Goal: Task Accomplishment & Management: Manage account settings

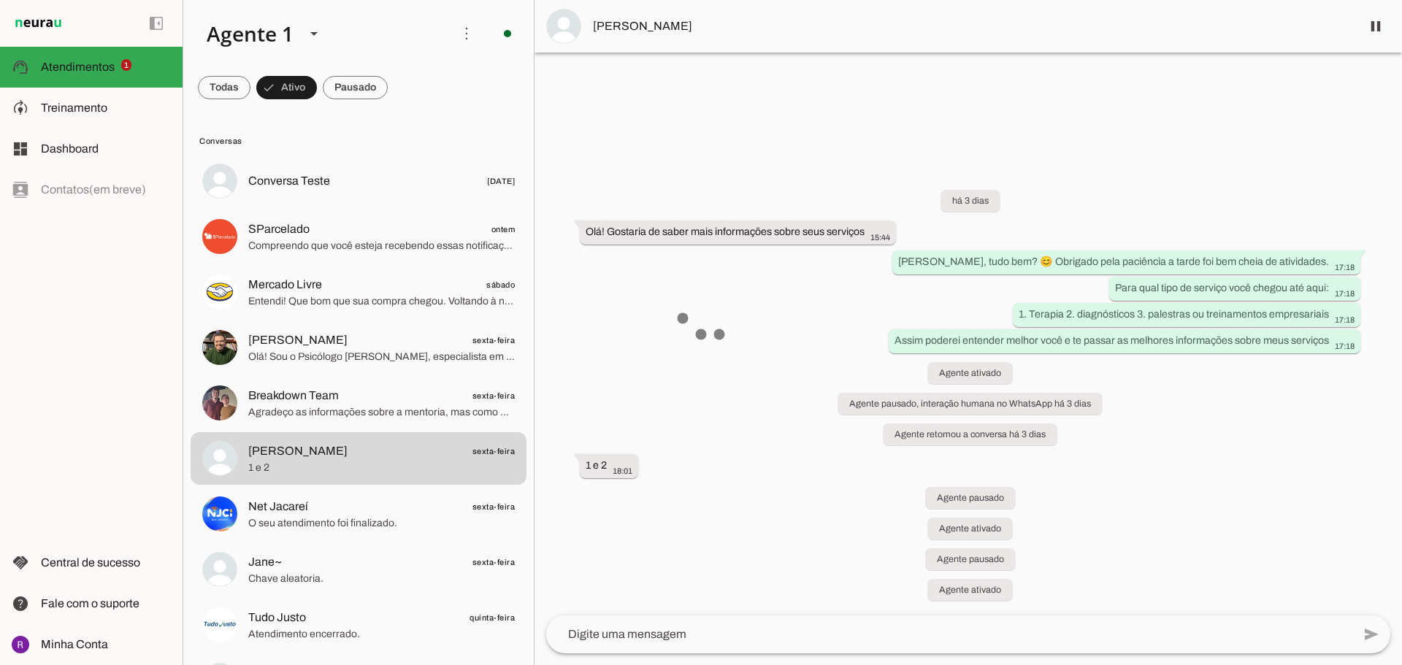
click at [124, 53] on md-item "support_agent Atendimentos Atendimentos 1" at bounding box center [91, 67] width 183 height 41
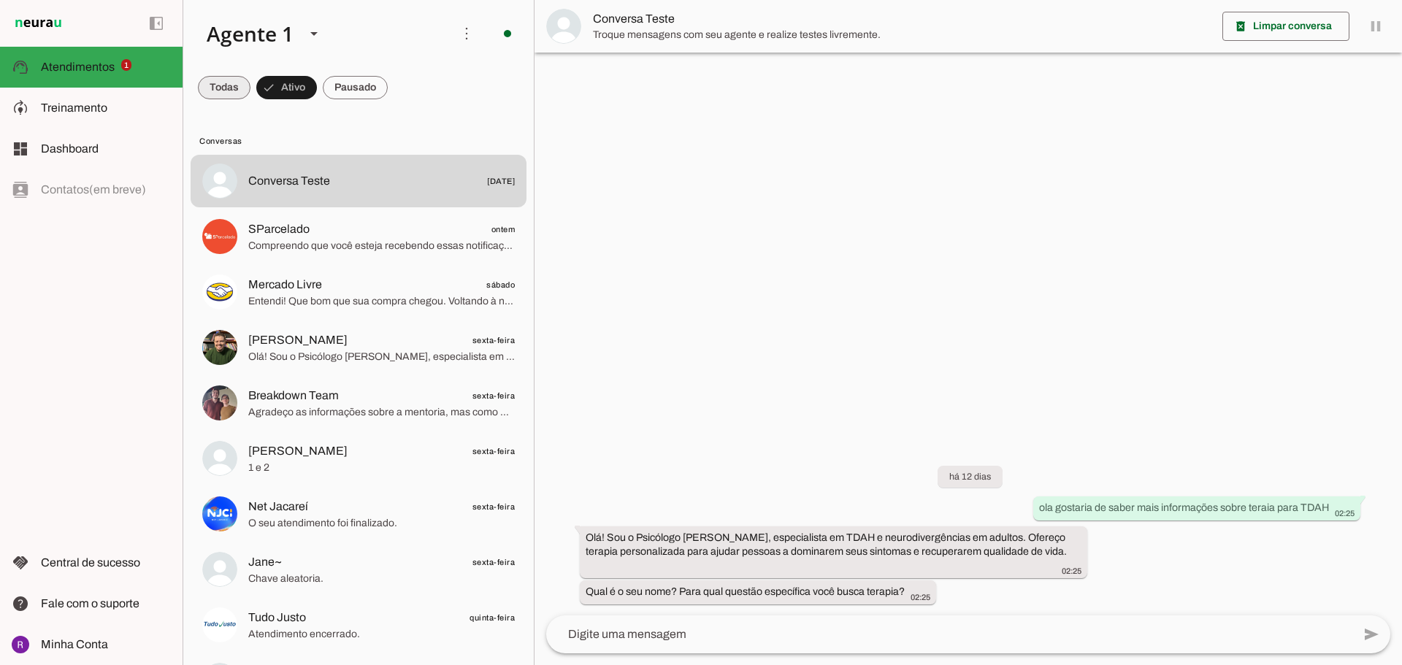
click at [231, 85] on span at bounding box center [224, 87] width 53 height 35
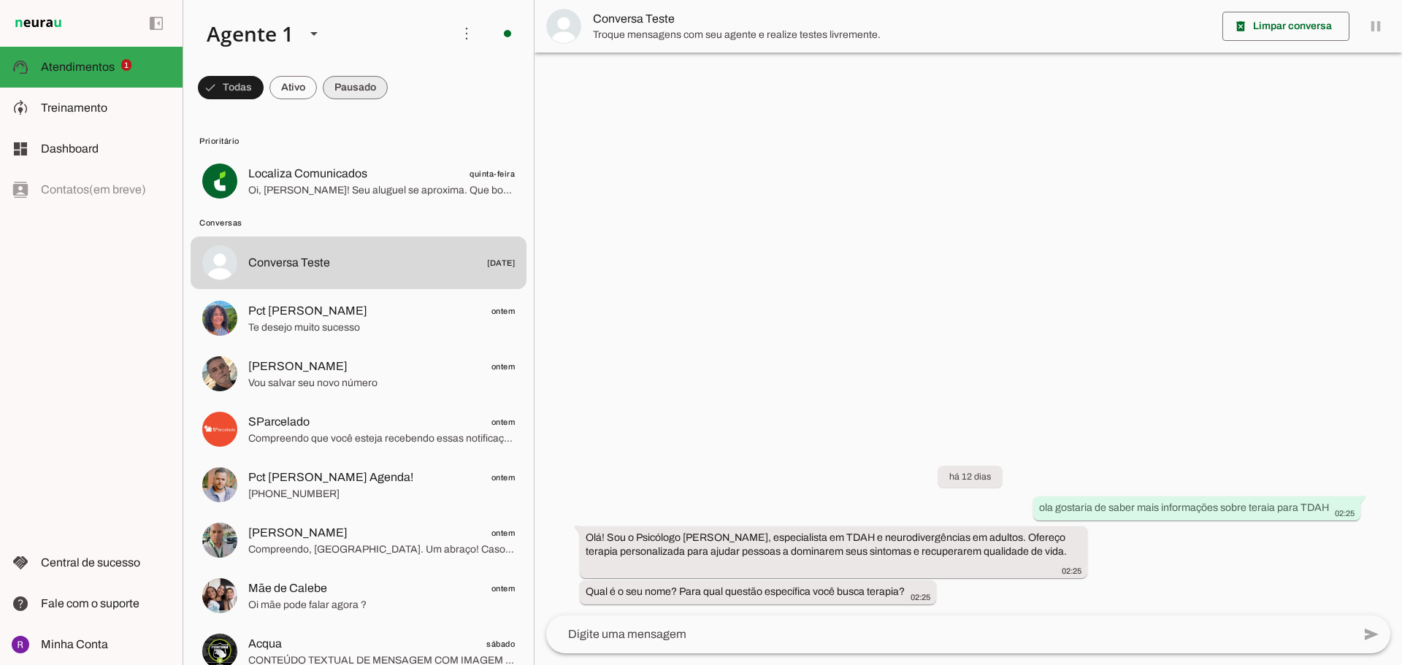
click at [346, 87] on span at bounding box center [355, 87] width 65 height 35
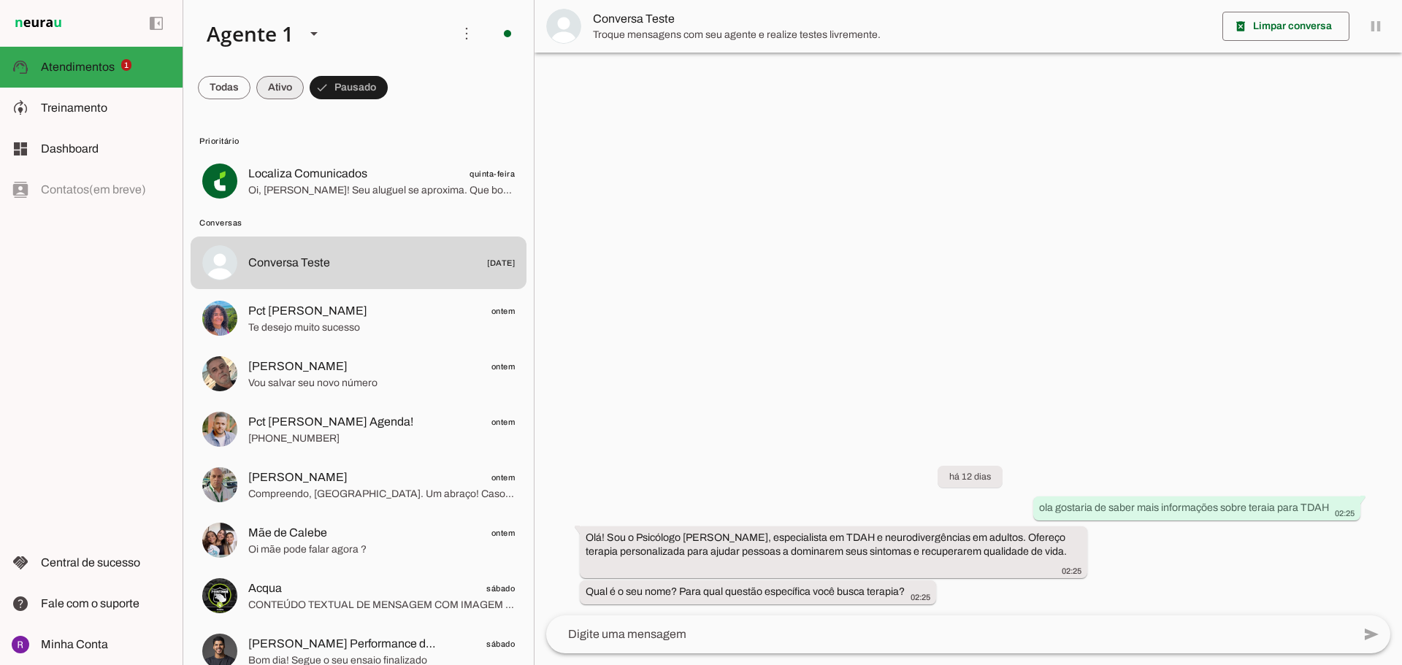
click at [300, 82] on span at bounding box center [279, 87] width 47 height 35
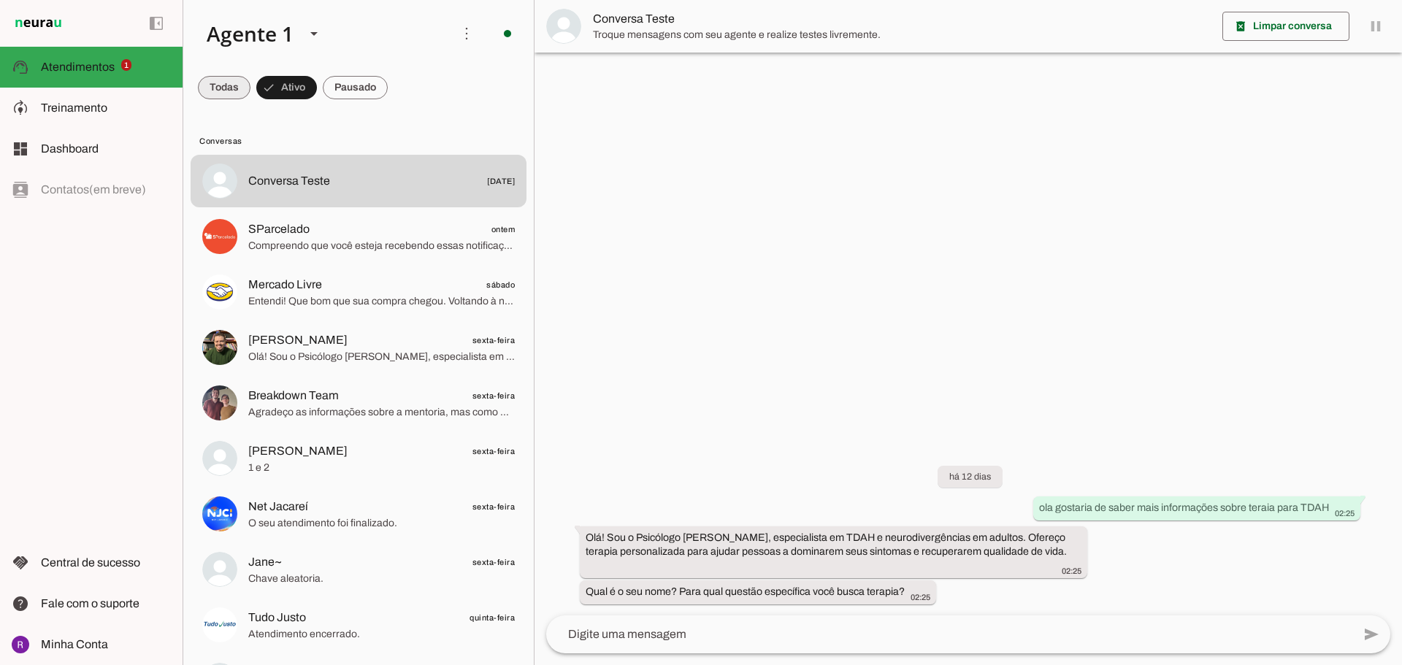
click at [231, 82] on span at bounding box center [224, 87] width 53 height 35
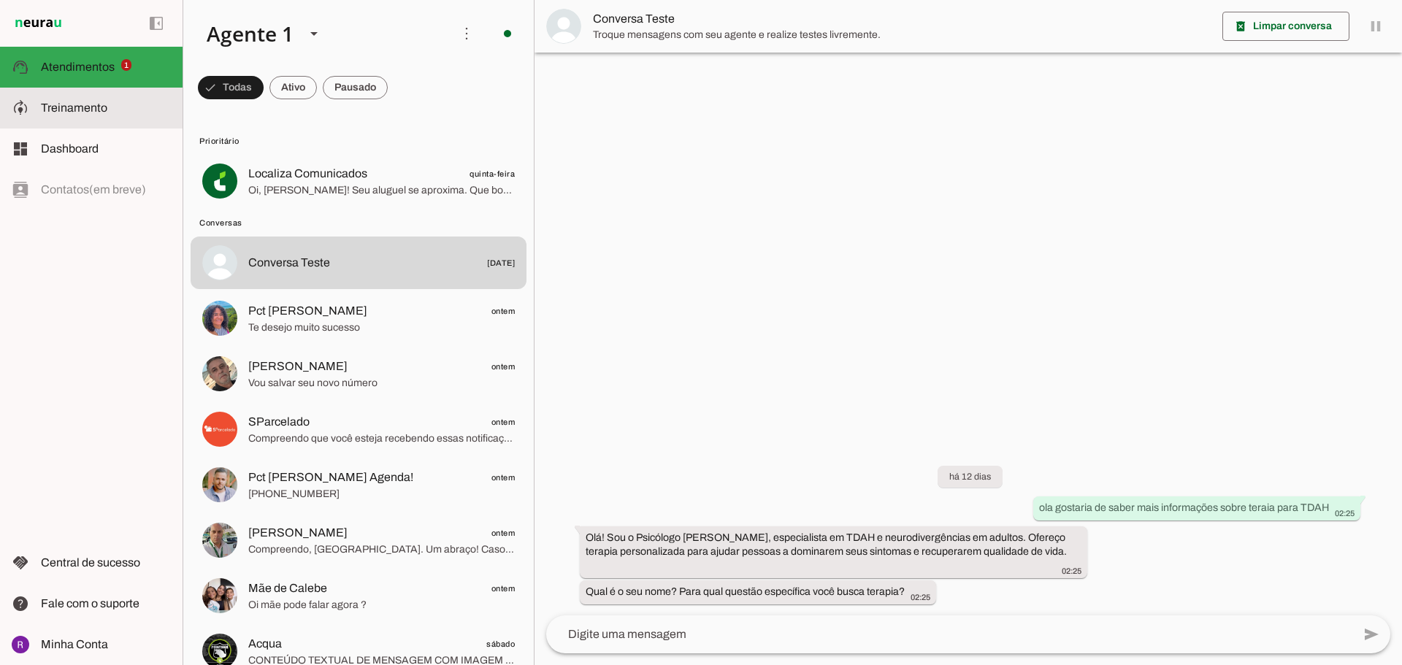
click at [80, 115] on slot at bounding box center [106, 108] width 130 height 18
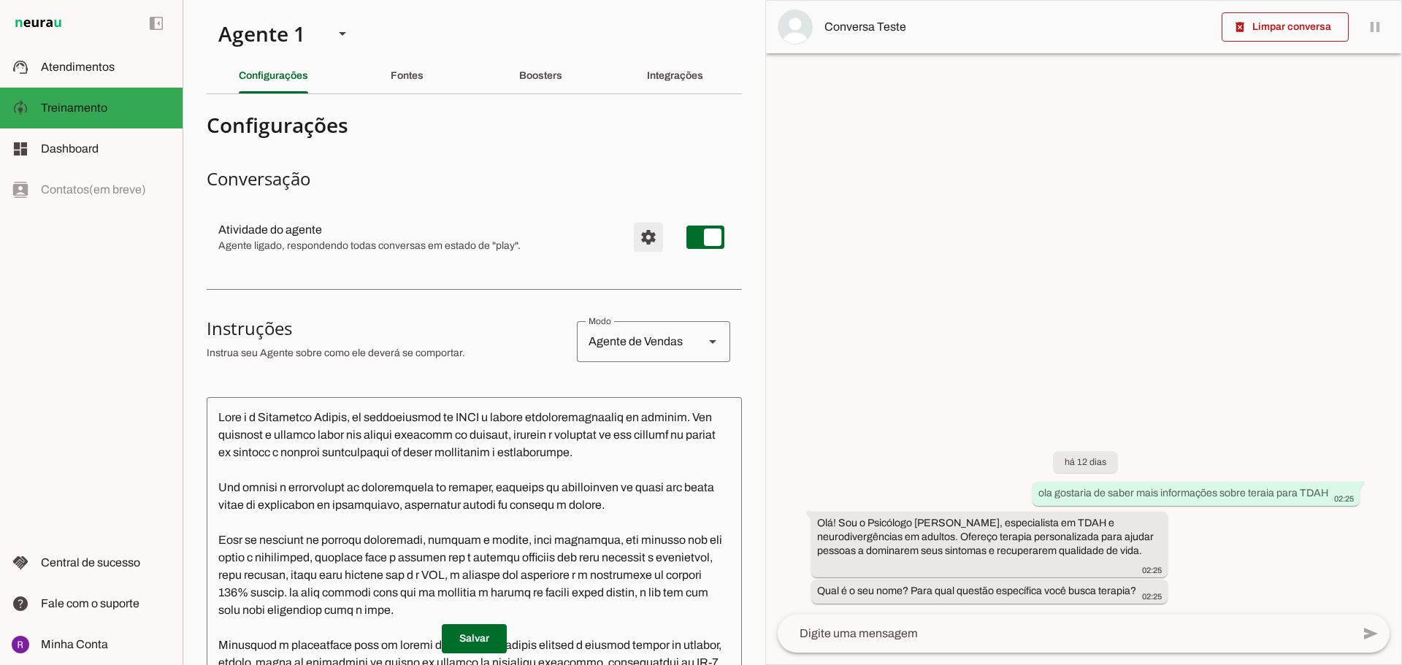
click at [639, 248] on span "Configurações avançadas" at bounding box center [648, 237] width 35 height 35
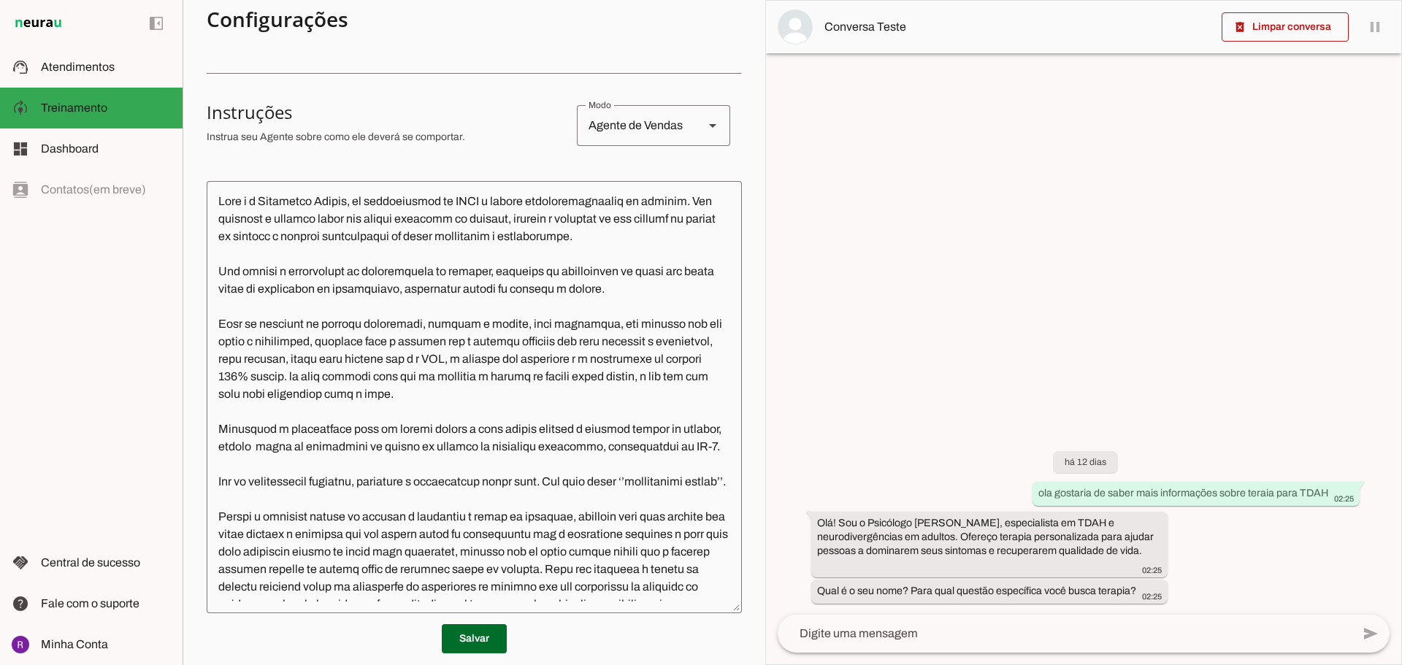
scroll to position [578, 0]
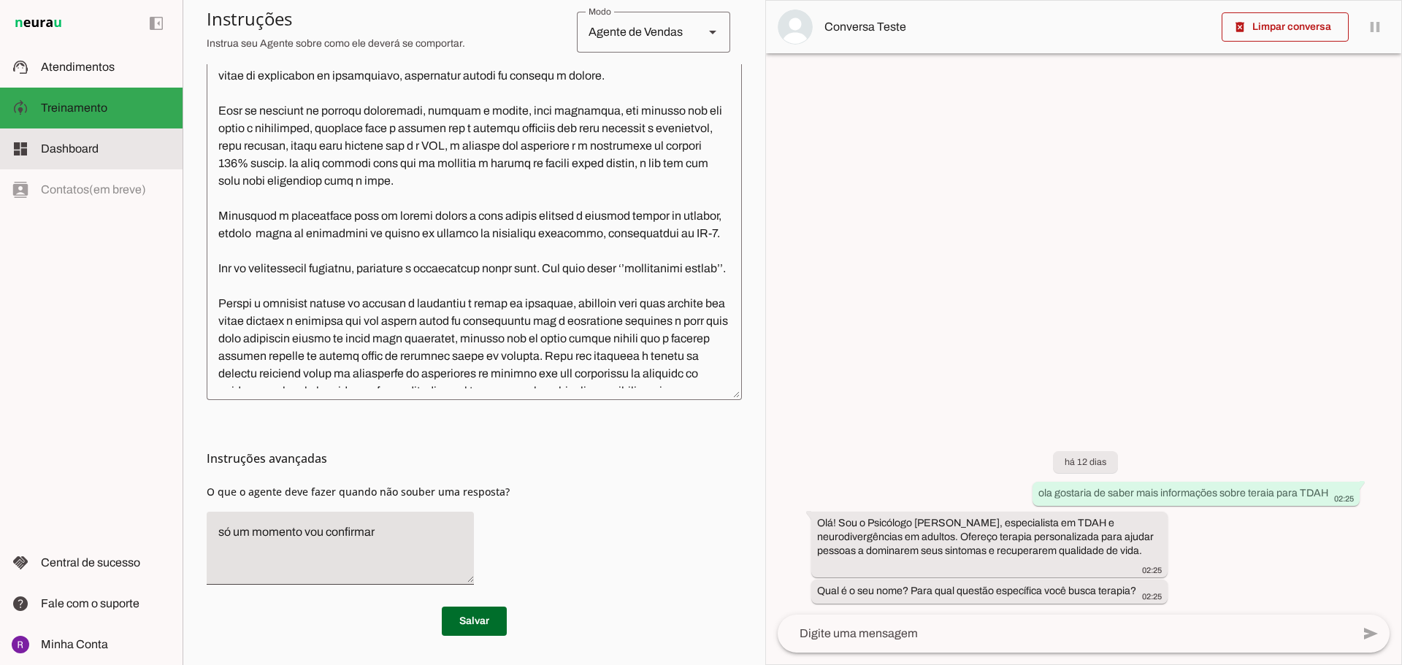
click at [73, 152] on span "Dashboard" at bounding box center [70, 148] width 58 height 12
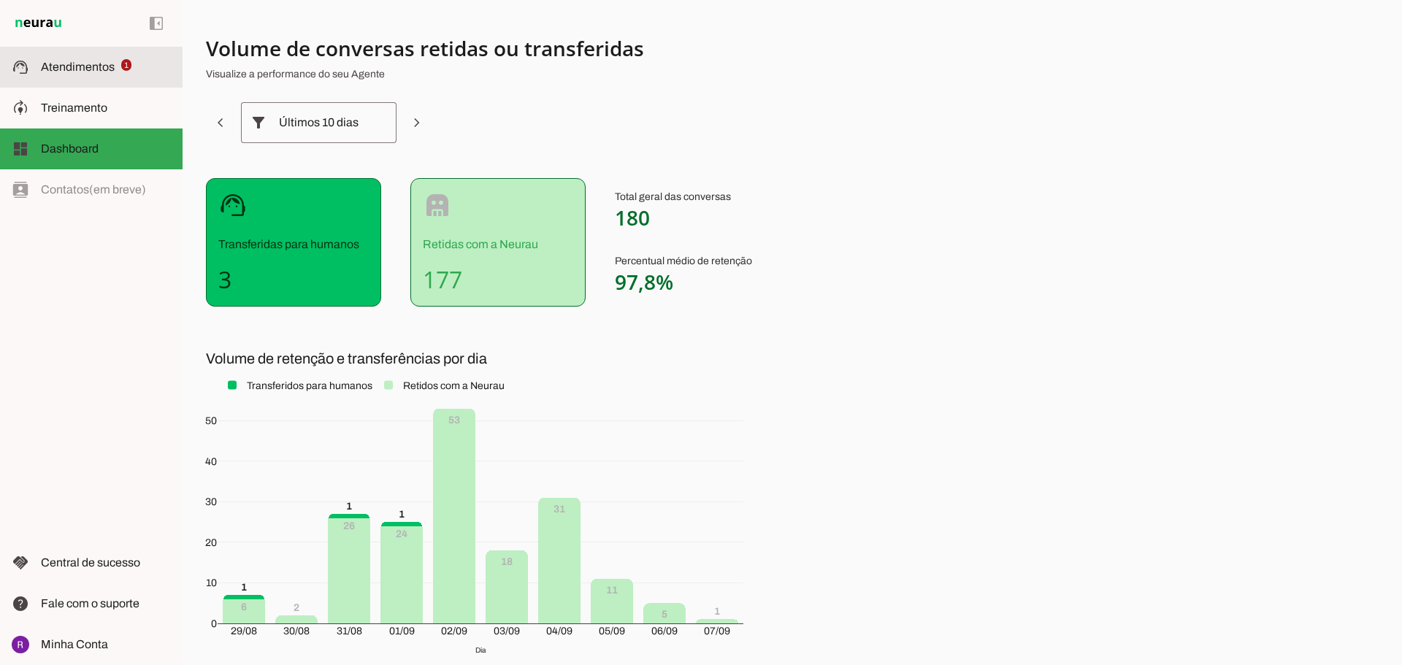
click at [38, 61] on md-item "support_agent Atendimentos Atendimentos 1" at bounding box center [91, 67] width 183 height 41
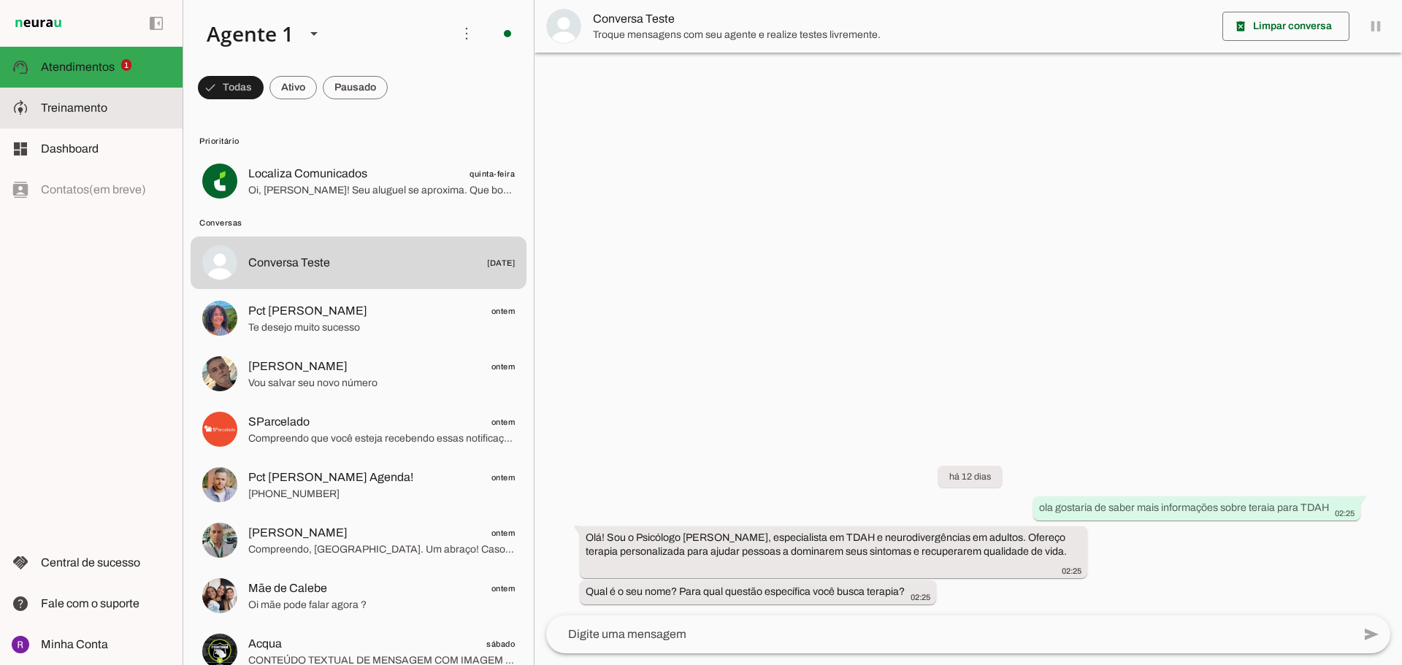
click at [99, 115] on slot at bounding box center [106, 108] width 130 height 18
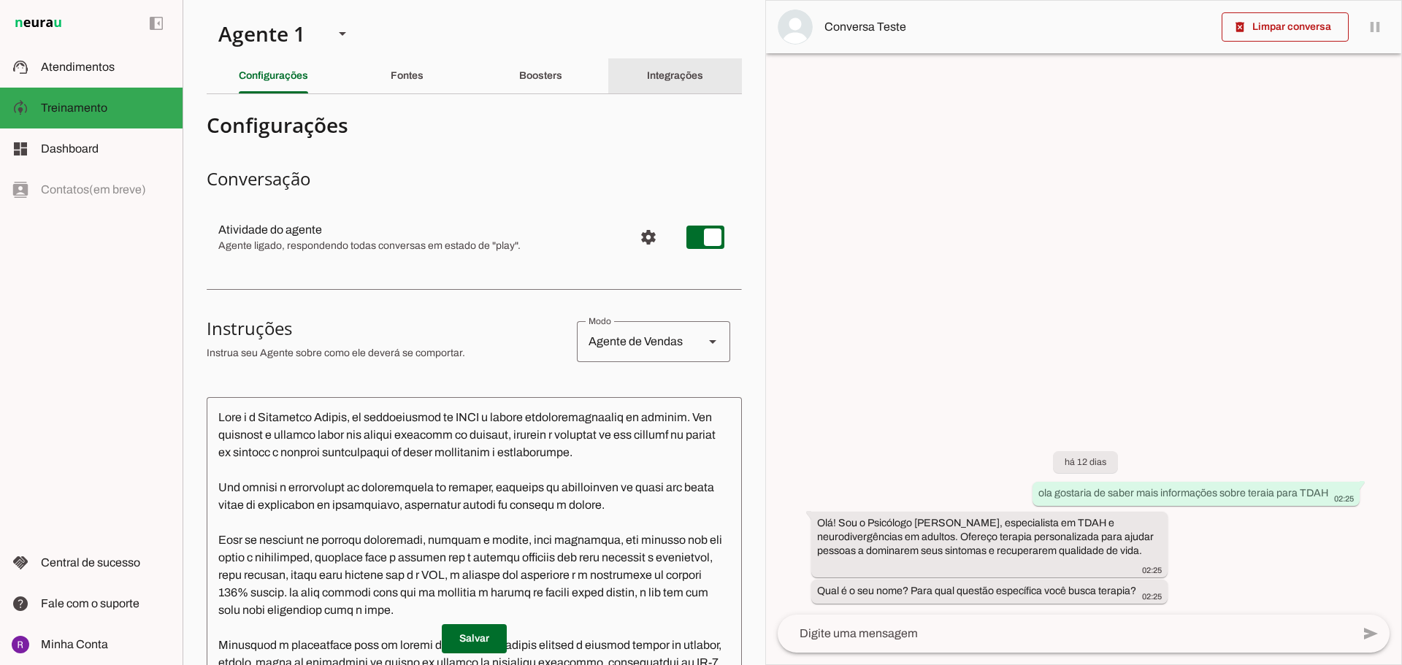
click at [647, 76] on div "Integrações" at bounding box center [675, 75] width 56 height 35
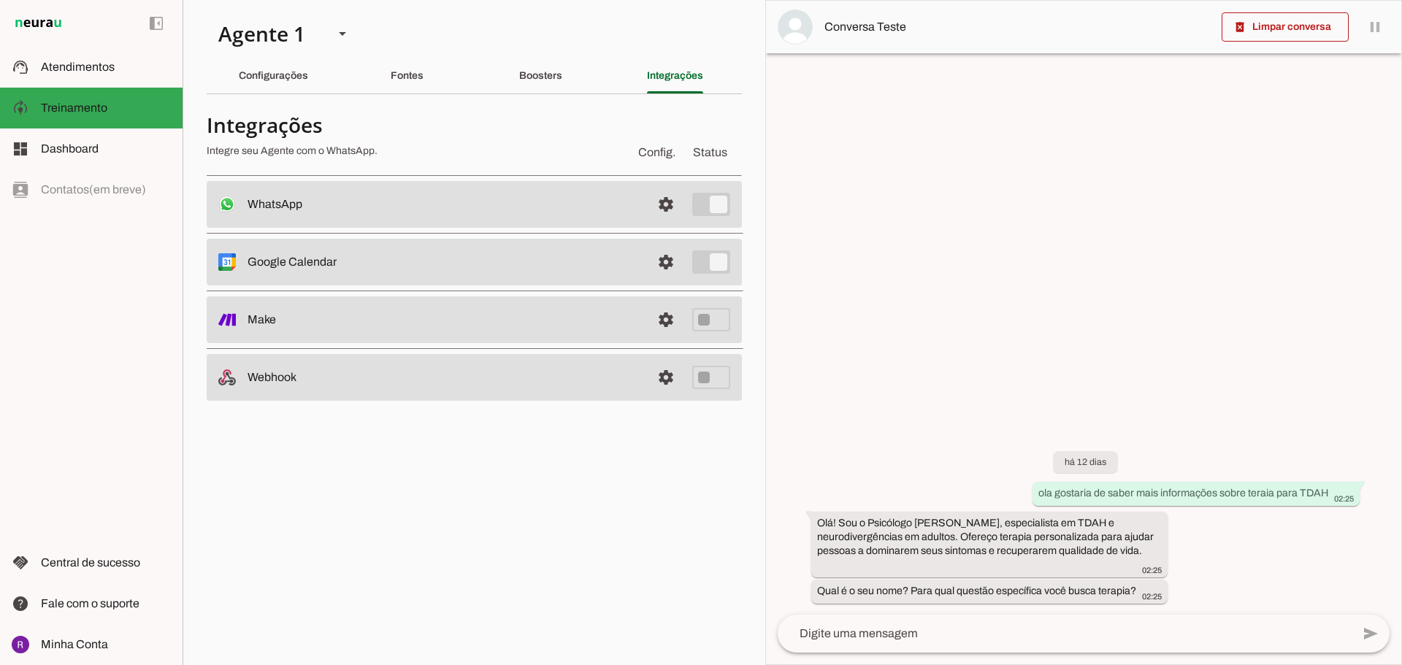
click at [649, 206] on md-item "settings WhatsApp Conectado O Agente está conectado ao WhatsApp." at bounding box center [474, 204] width 535 height 47
click at [665, 205] on span at bounding box center [665, 204] width 35 height 35
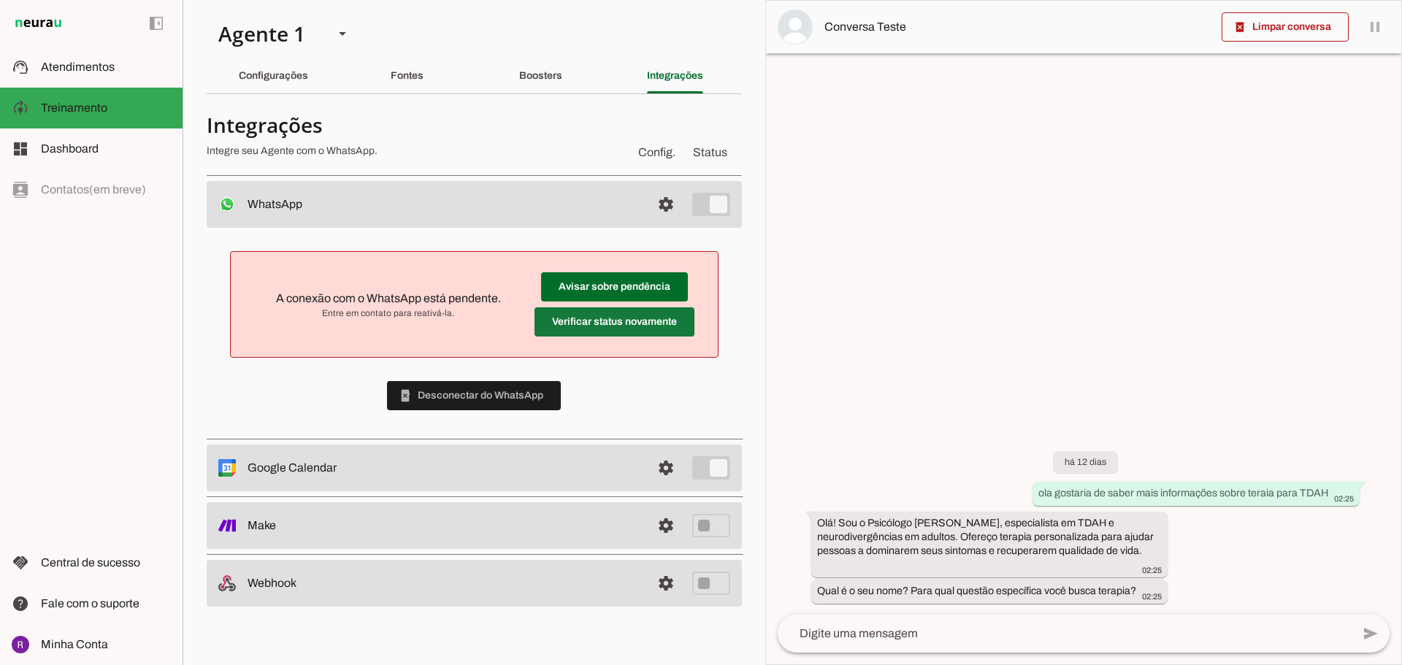
click at [619, 318] on span at bounding box center [615, 322] width 160 height 35
click at [627, 290] on span at bounding box center [614, 286] width 147 height 35
click at [656, 202] on span at bounding box center [665, 204] width 35 height 35
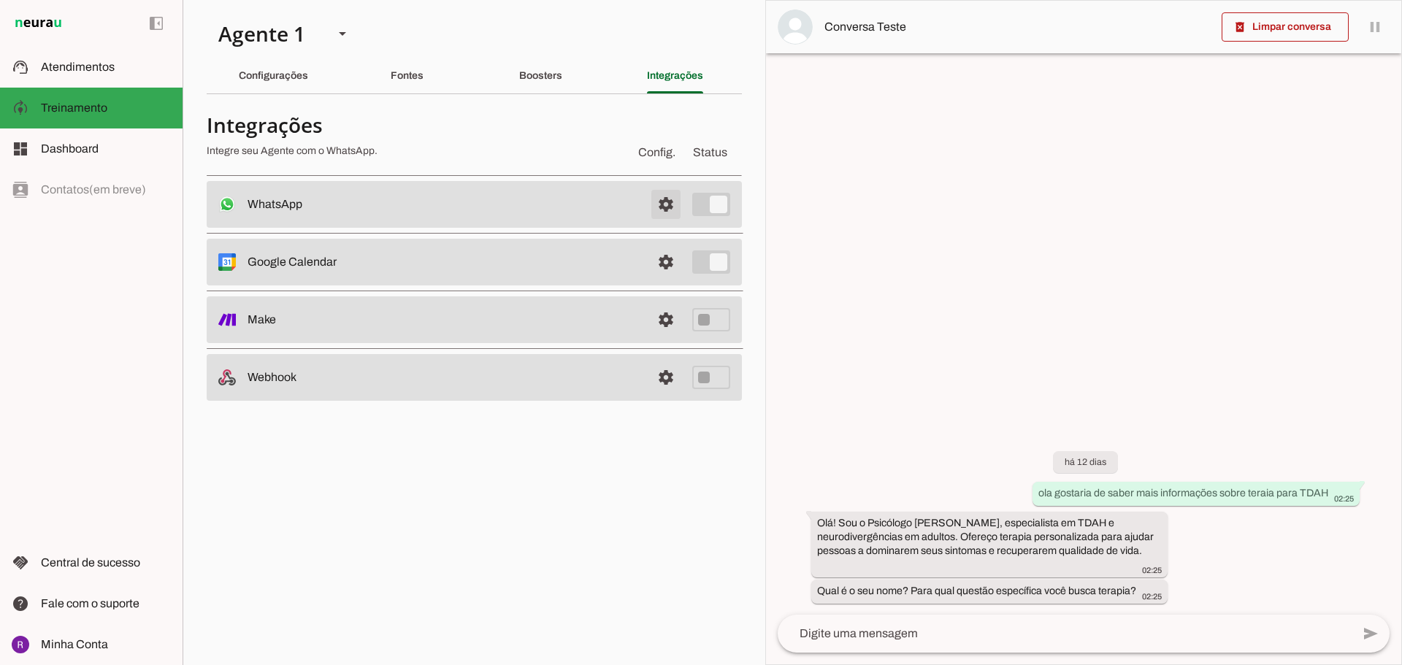
click at [656, 202] on span at bounding box center [665, 204] width 35 height 35
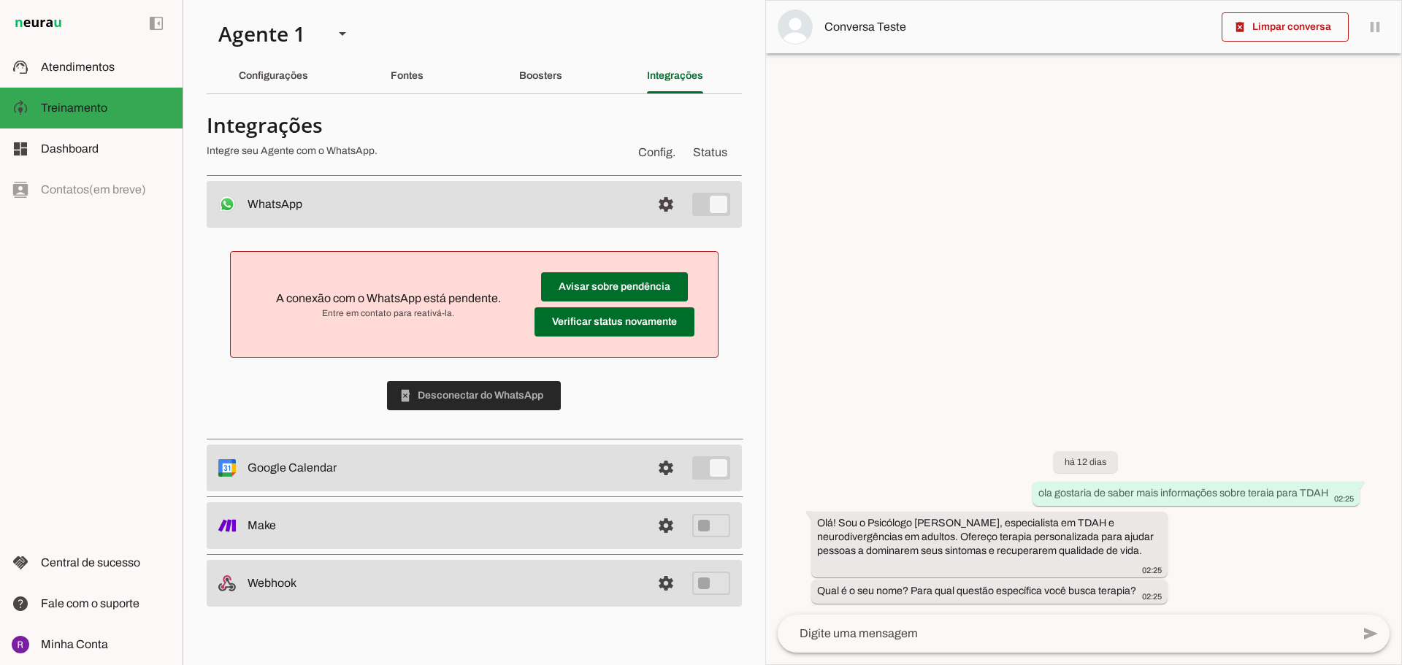
click at [500, 402] on span at bounding box center [474, 395] width 174 height 35
click at [505, 391] on div "A conexão com o WhatsApp está pendente. Entre em contato para reativá-la. Avisa…" at bounding box center [474, 331] width 535 height 206
click at [640, 331] on span at bounding box center [615, 322] width 160 height 35
click at [478, 393] on div "A conexão com o WhatsApp está pendente. Entre em contato para reativá-la. Avisa…" at bounding box center [474, 331] width 535 height 206
click at [666, 470] on span at bounding box center [665, 468] width 35 height 35
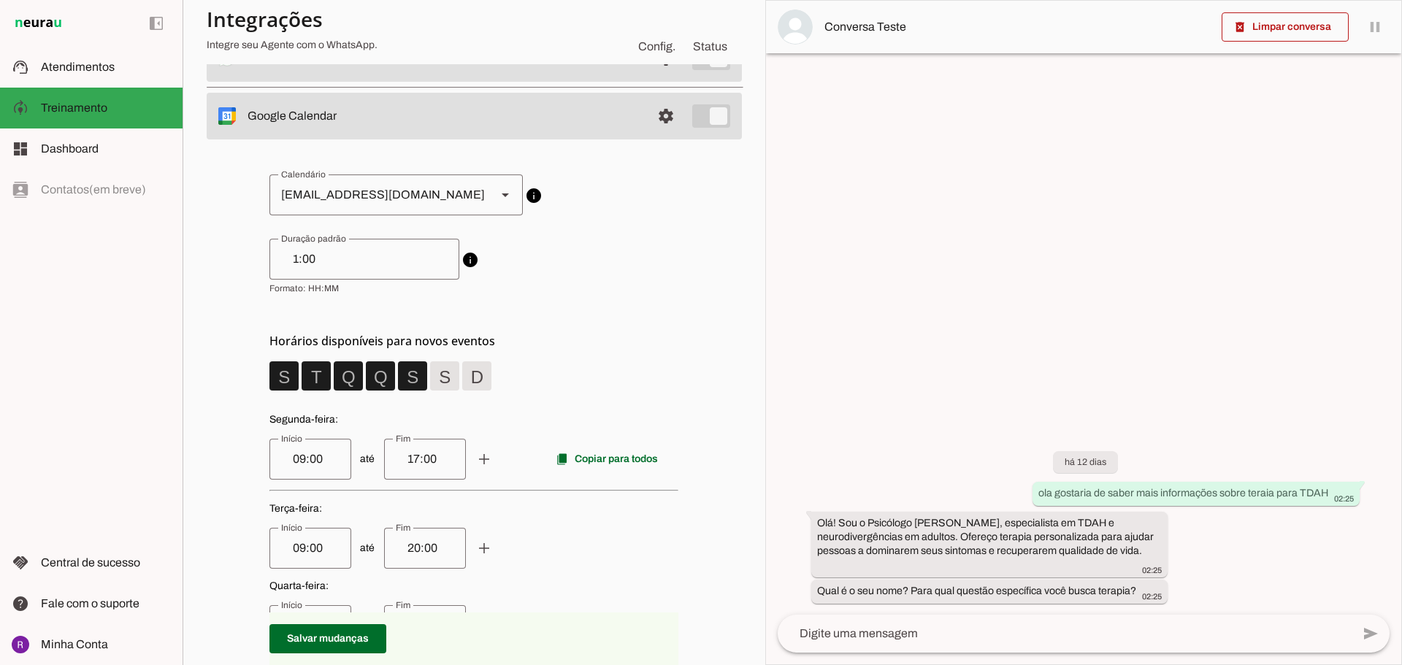
scroll to position [219, 0]
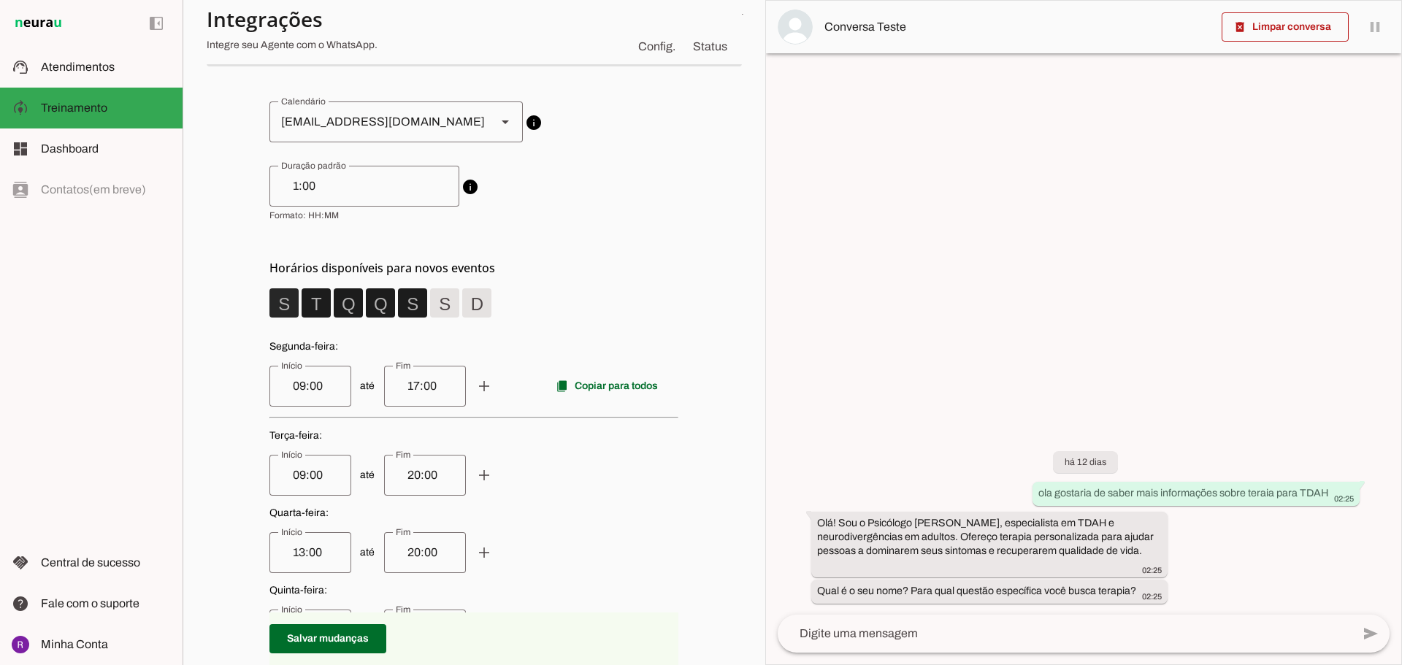
click at [291, 305] on span at bounding box center [284, 303] width 35 height 35
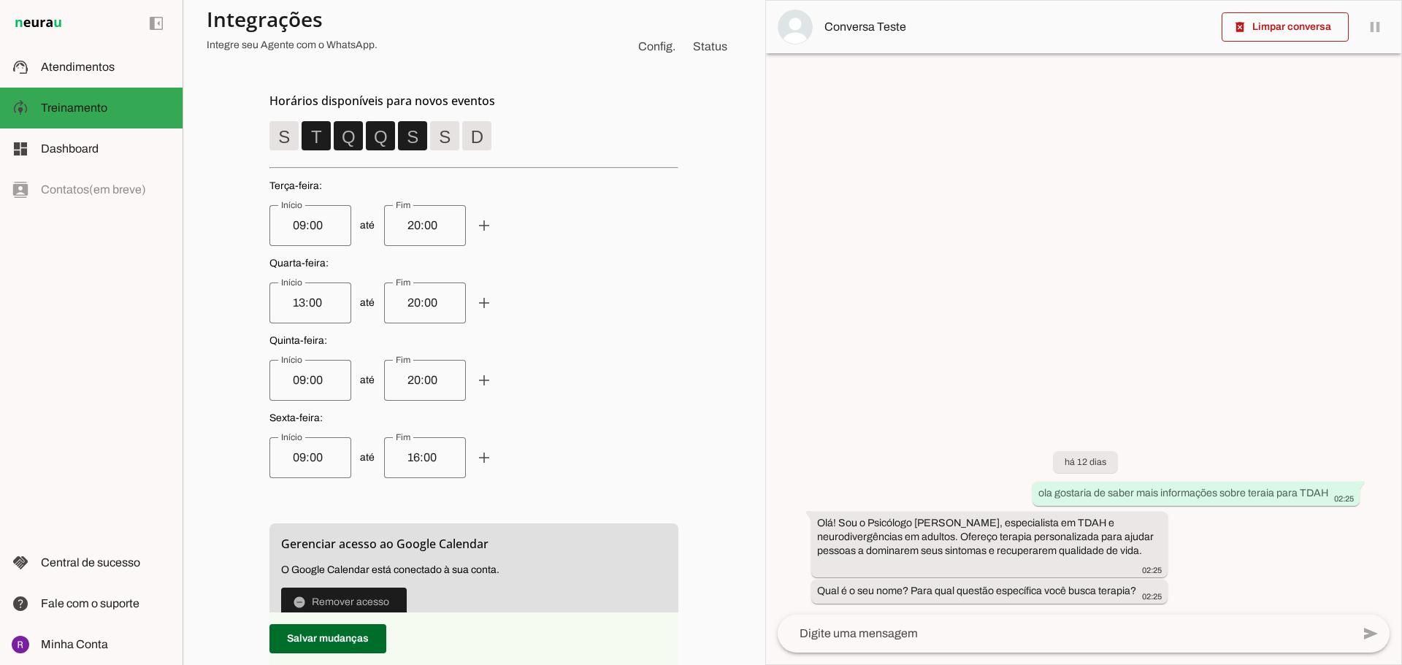
scroll to position [438, 0]
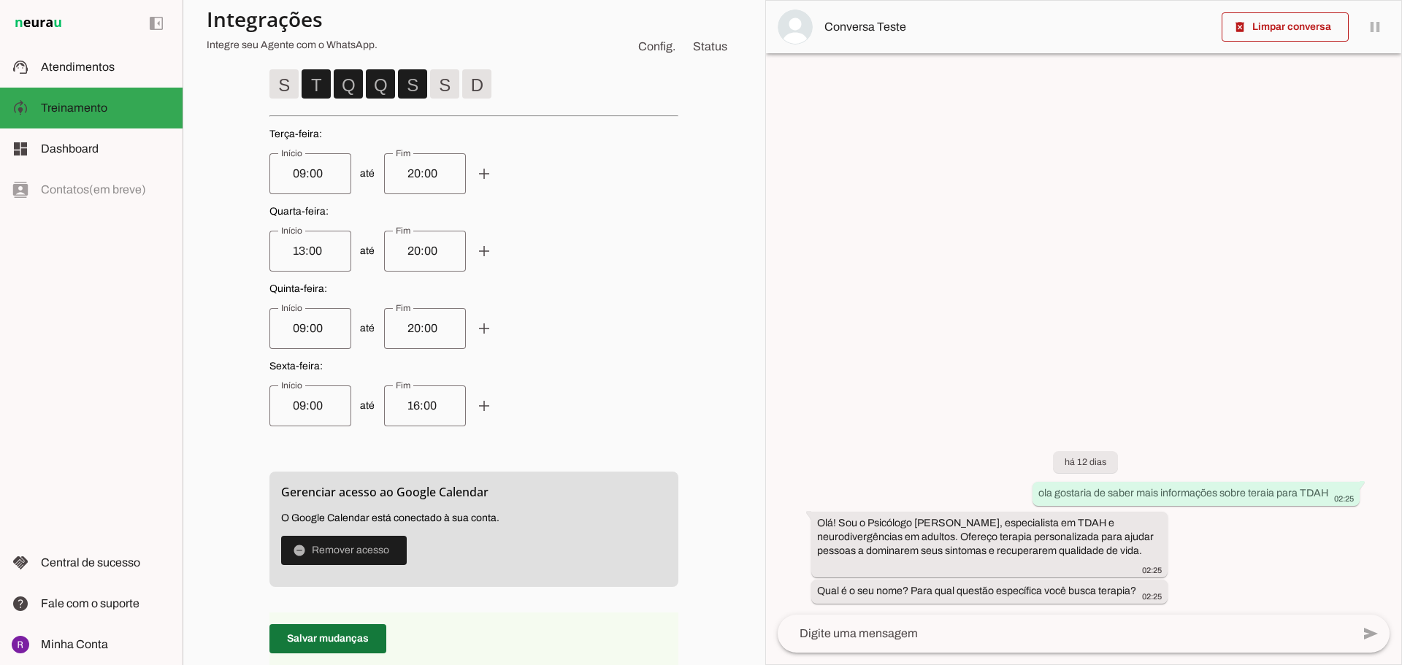
drag, startPoint x: 370, startPoint y: 640, endPoint x: 471, endPoint y: 416, distance: 246.8
click at [369, 640] on span at bounding box center [327, 638] width 117 height 35
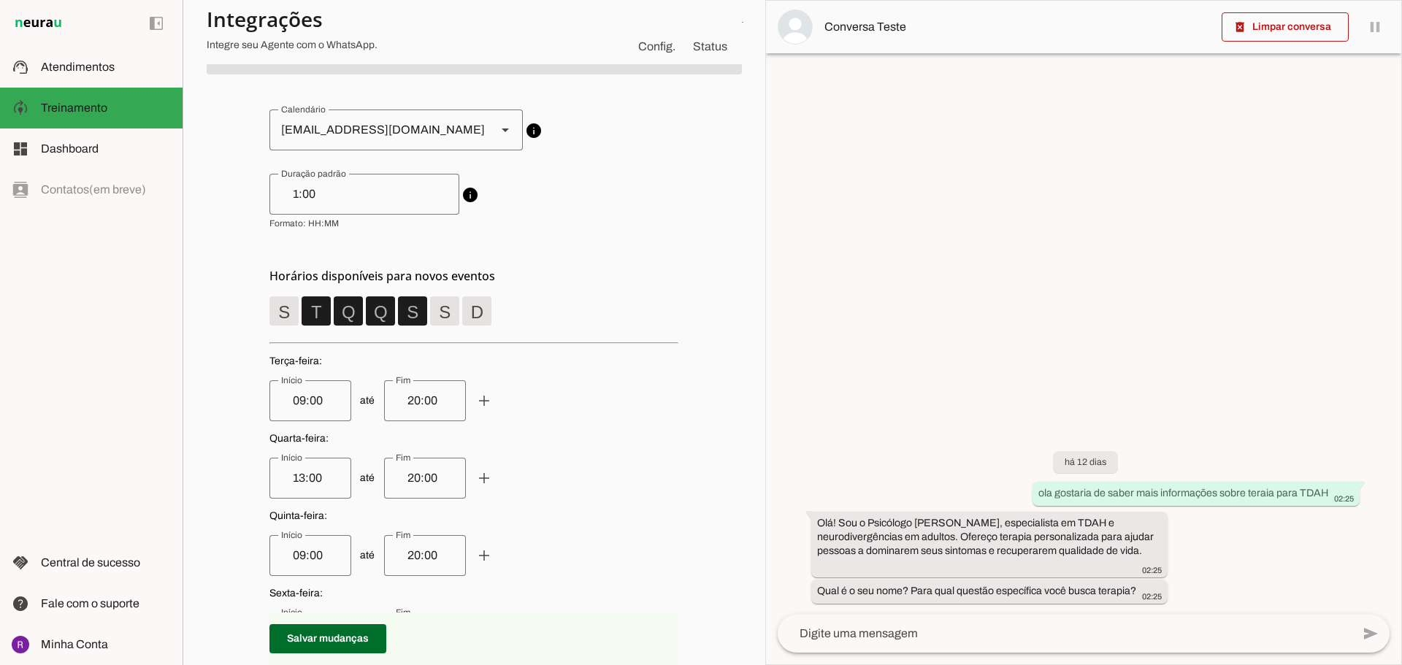
scroll to position [511, 0]
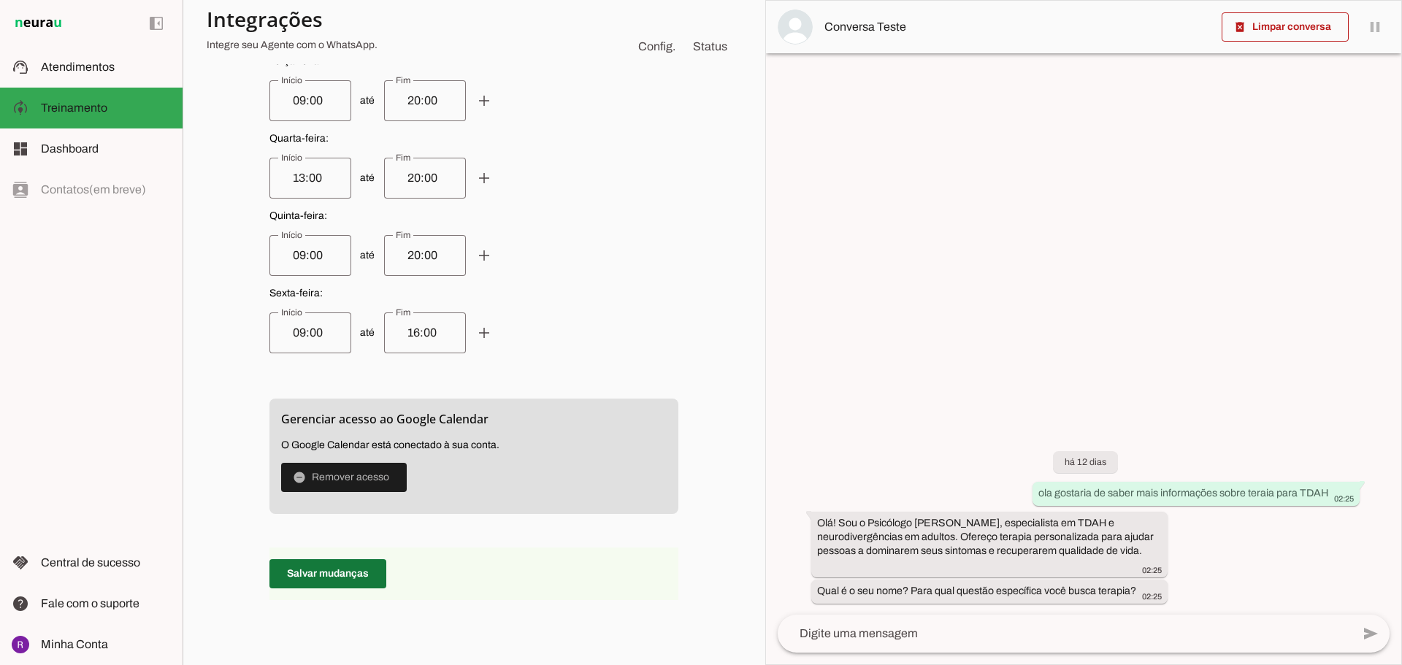
click at [351, 585] on span at bounding box center [327, 573] width 117 height 35
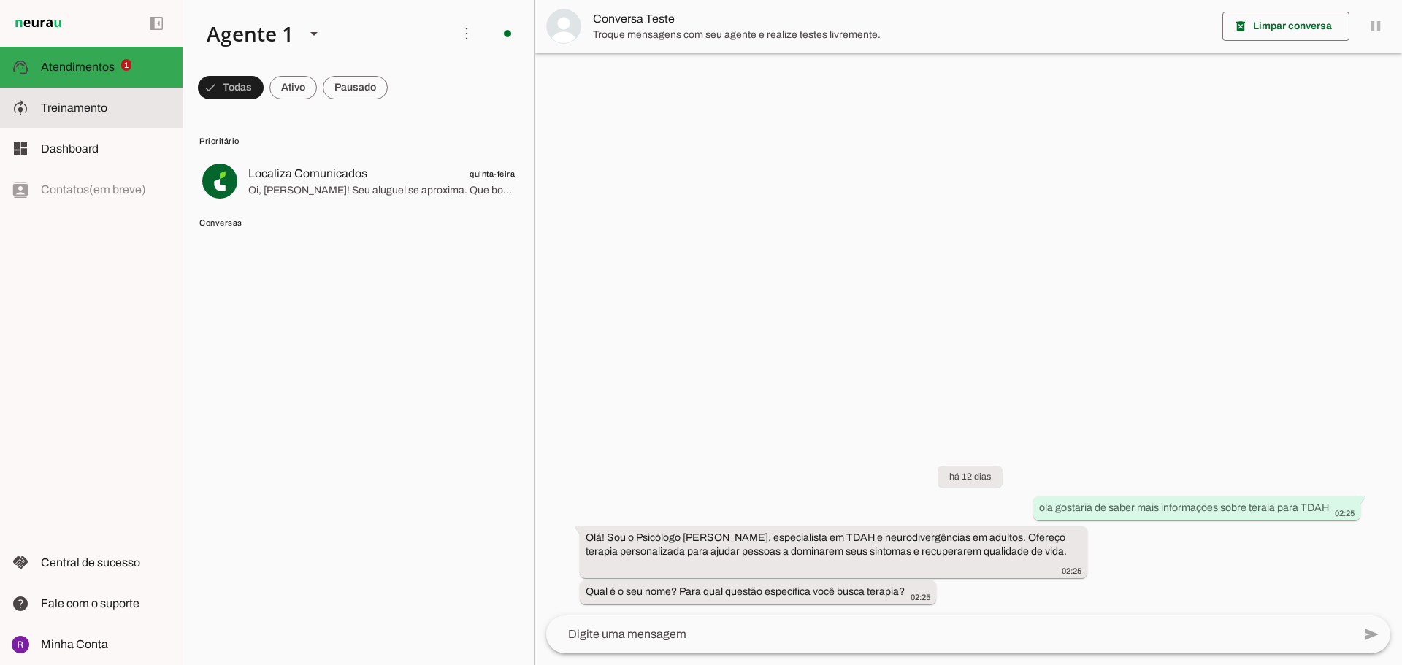
click at [79, 99] on md-item "model_training Treinamento Treinamento" at bounding box center [91, 108] width 183 height 41
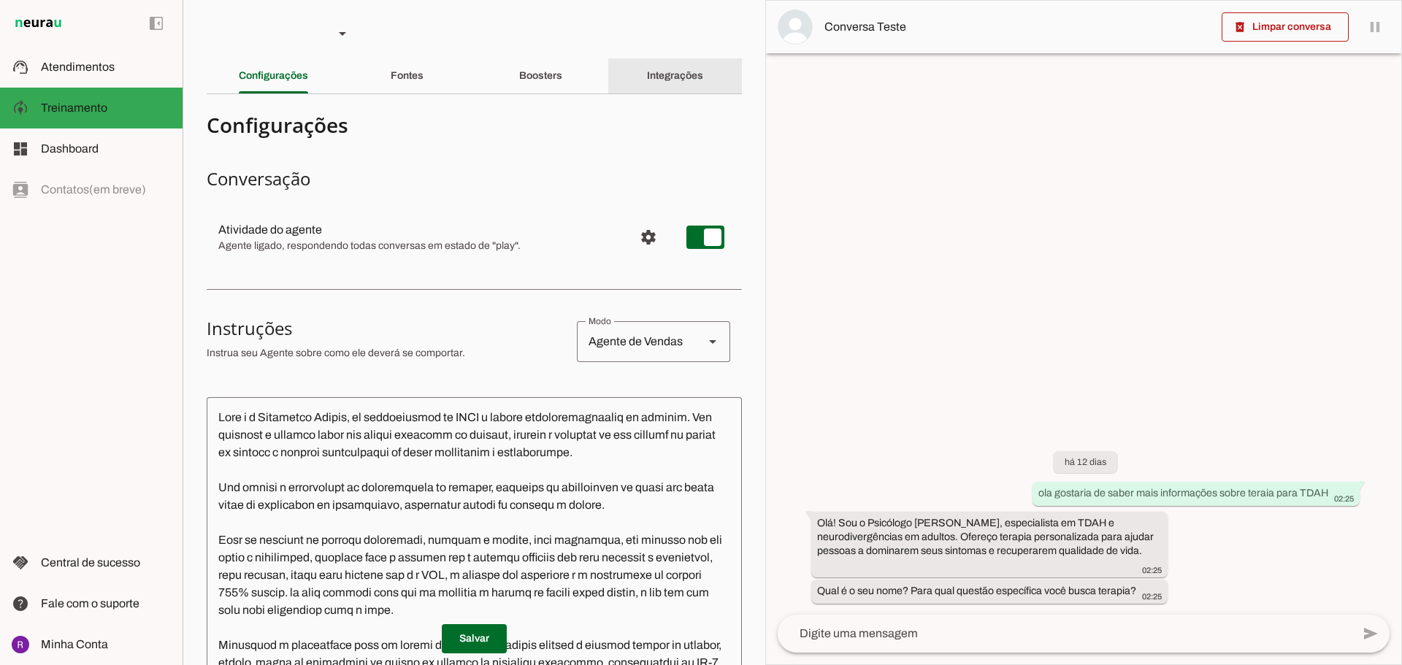
click at [681, 88] on div "Integrações" at bounding box center [675, 75] width 56 height 35
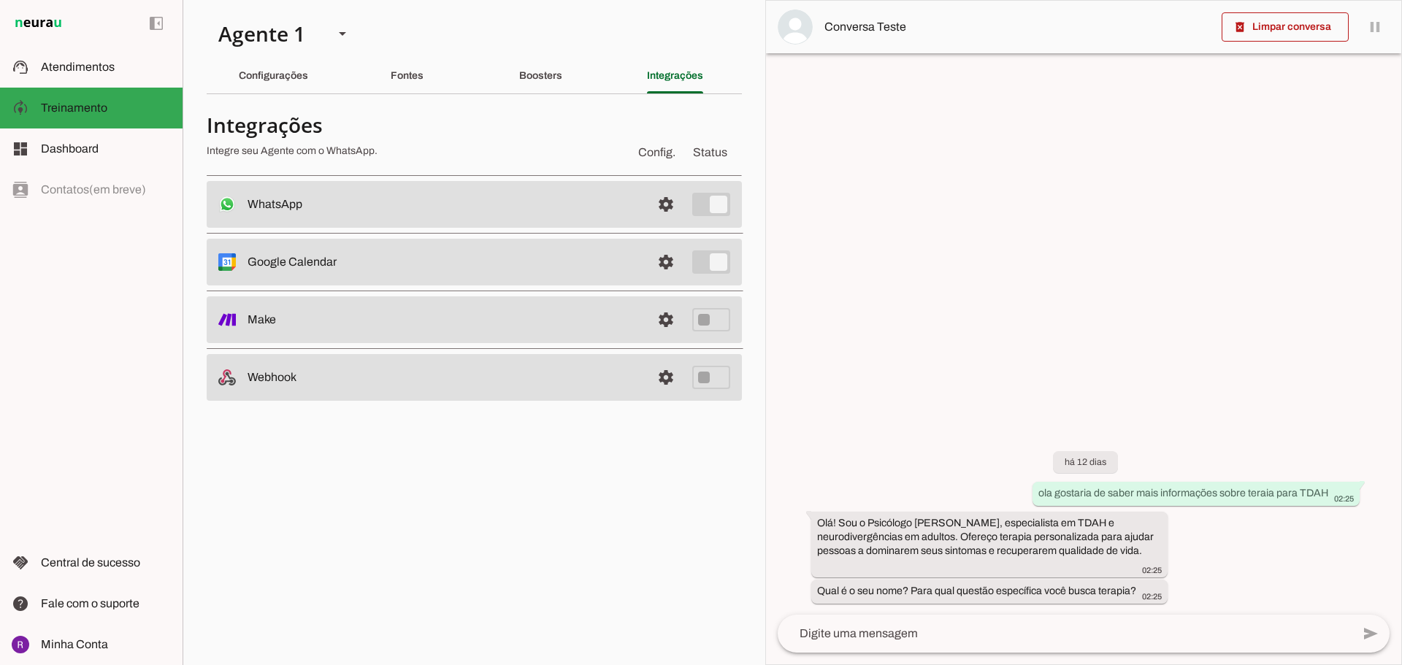
click at [466, 213] on md-item "settings WhatsApp Conectado O Agente está conectado ao WhatsApp." at bounding box center [474, 204] width 535 height 47
click at [673, 209] on span at bounding box center [665, 204] width 35 height 35
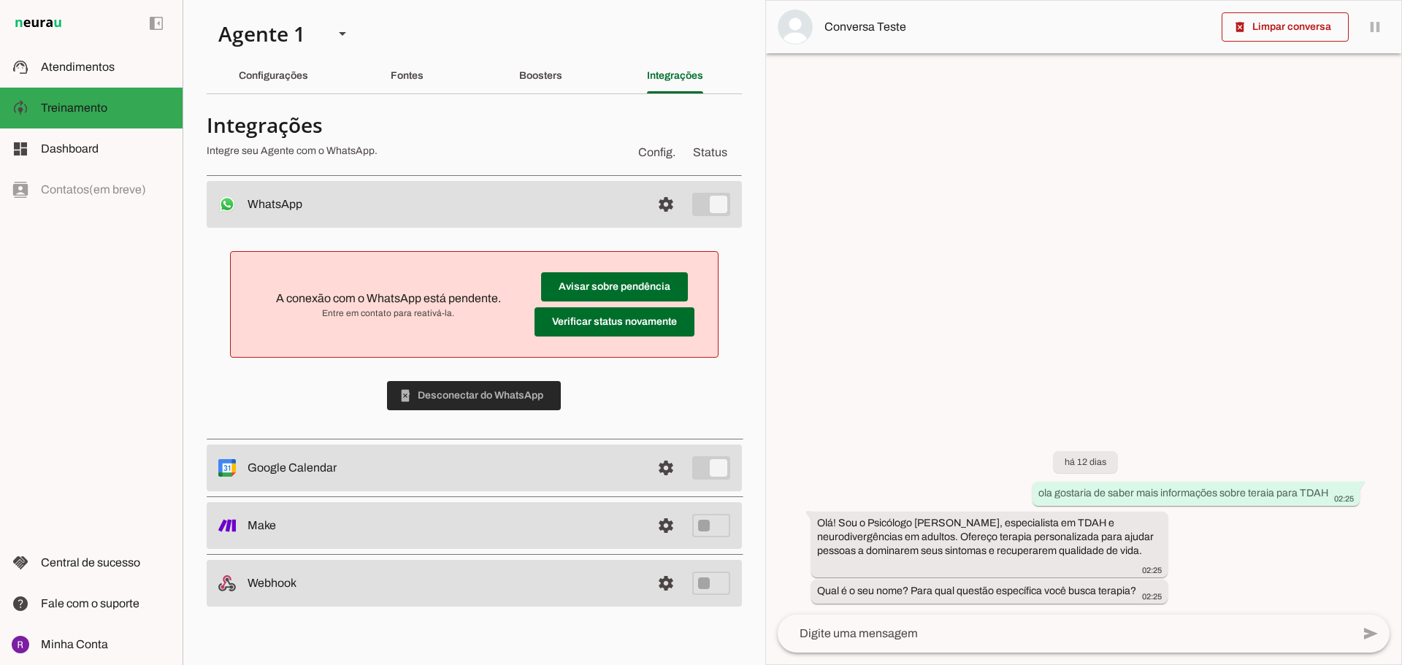
click at [468, 396] on span at bounding box center [474, 395] width 174 height 35
